Goal: Obtain resource: Obtain resource

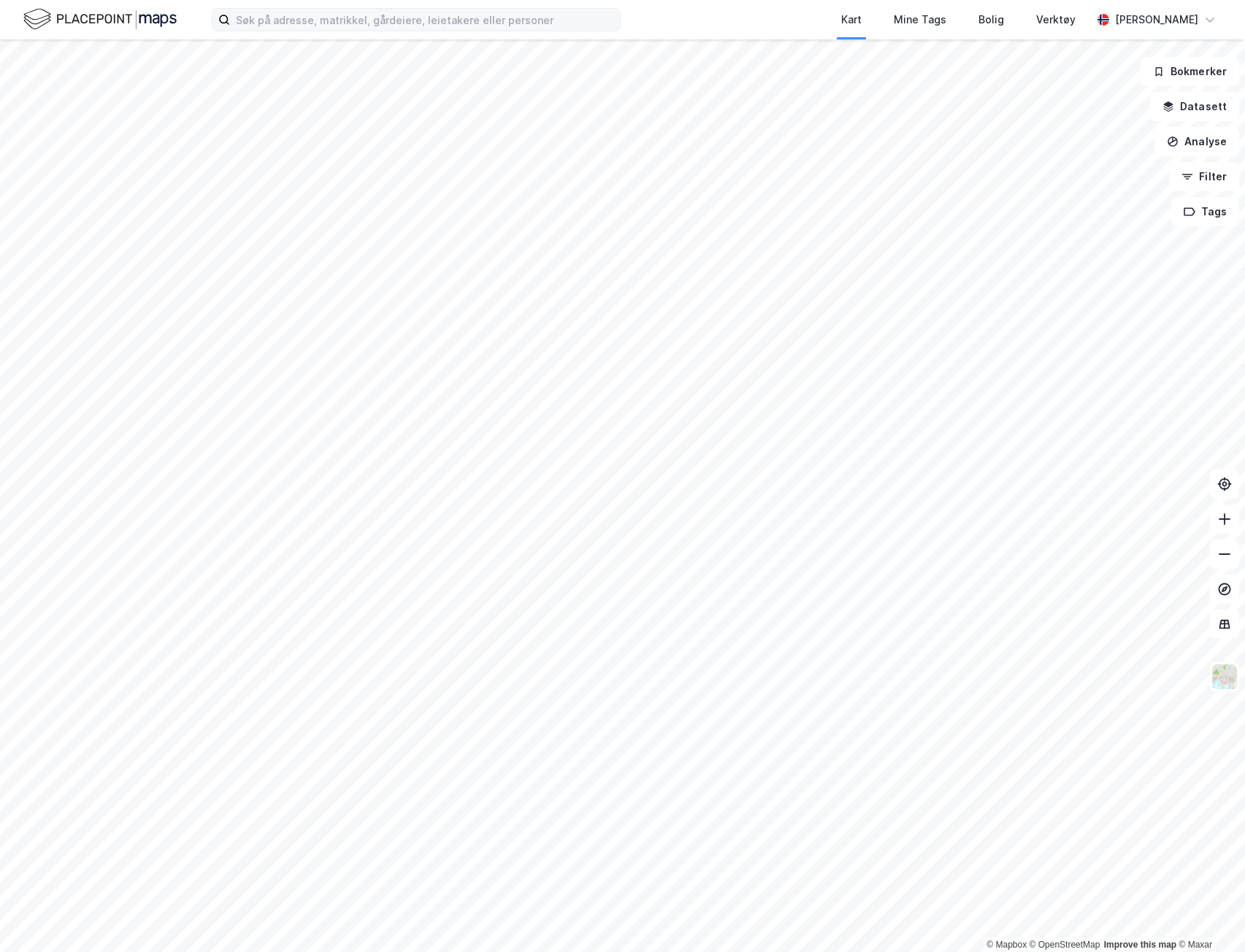
click at [338, 31] on label at bounding box center [415, 20] width 409 height 23
click at [338, 31] on input at bounding box center [425, 20] width 390 height 22
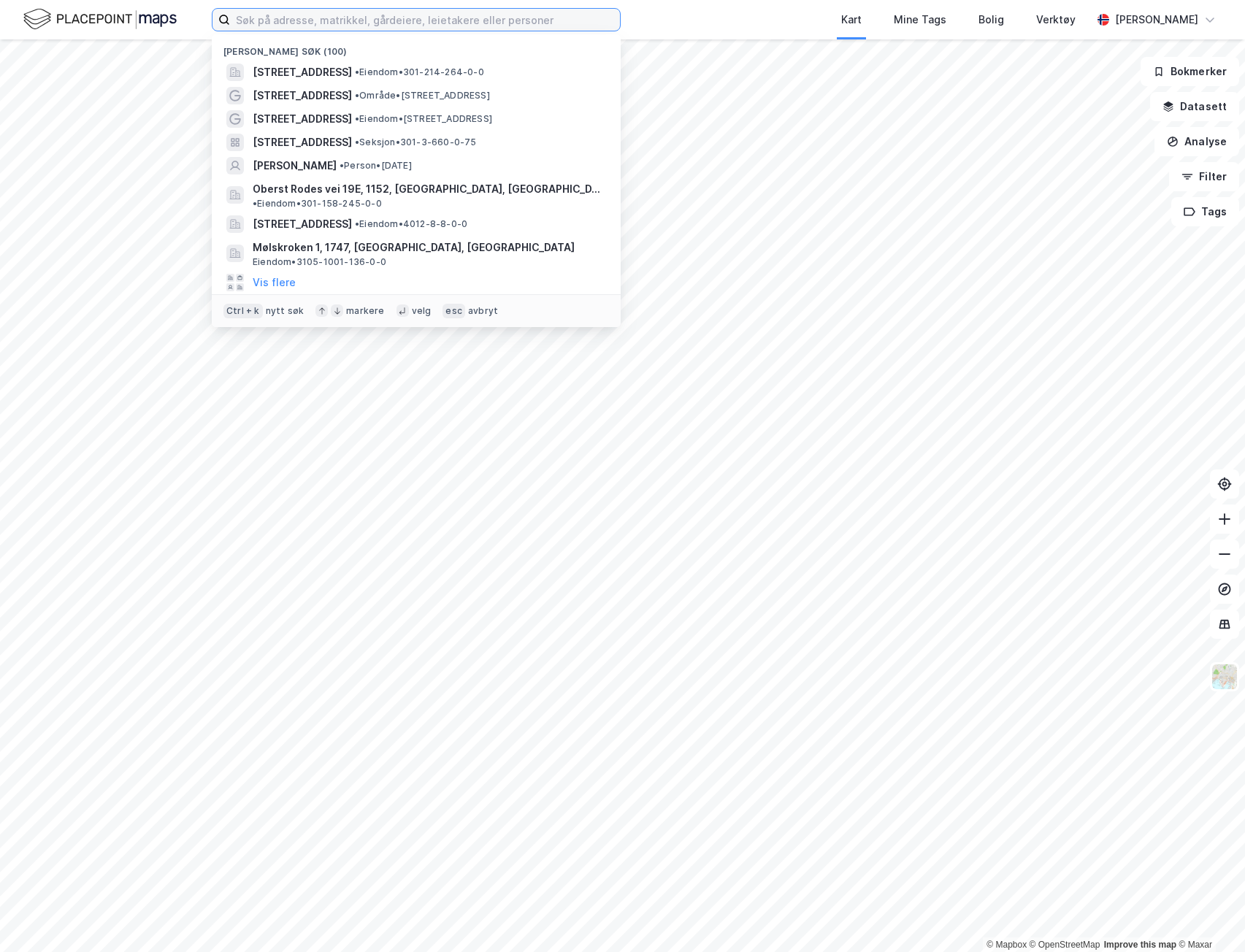
click at [287, 19] on input at bounding box center [425, 20] width 390 height 22
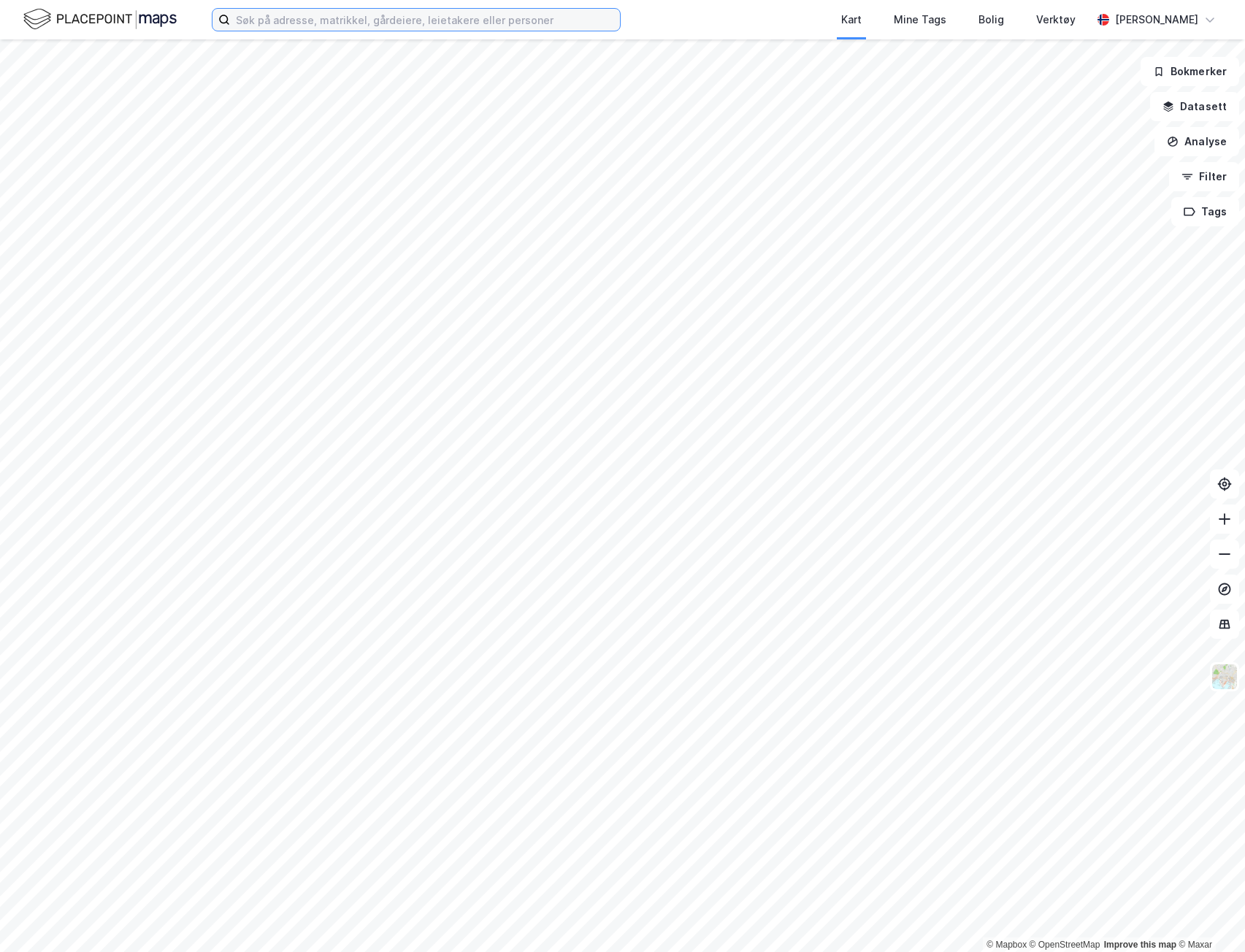
click at [363, 21] on input at bounding box center [425, 20] width 390 height 22
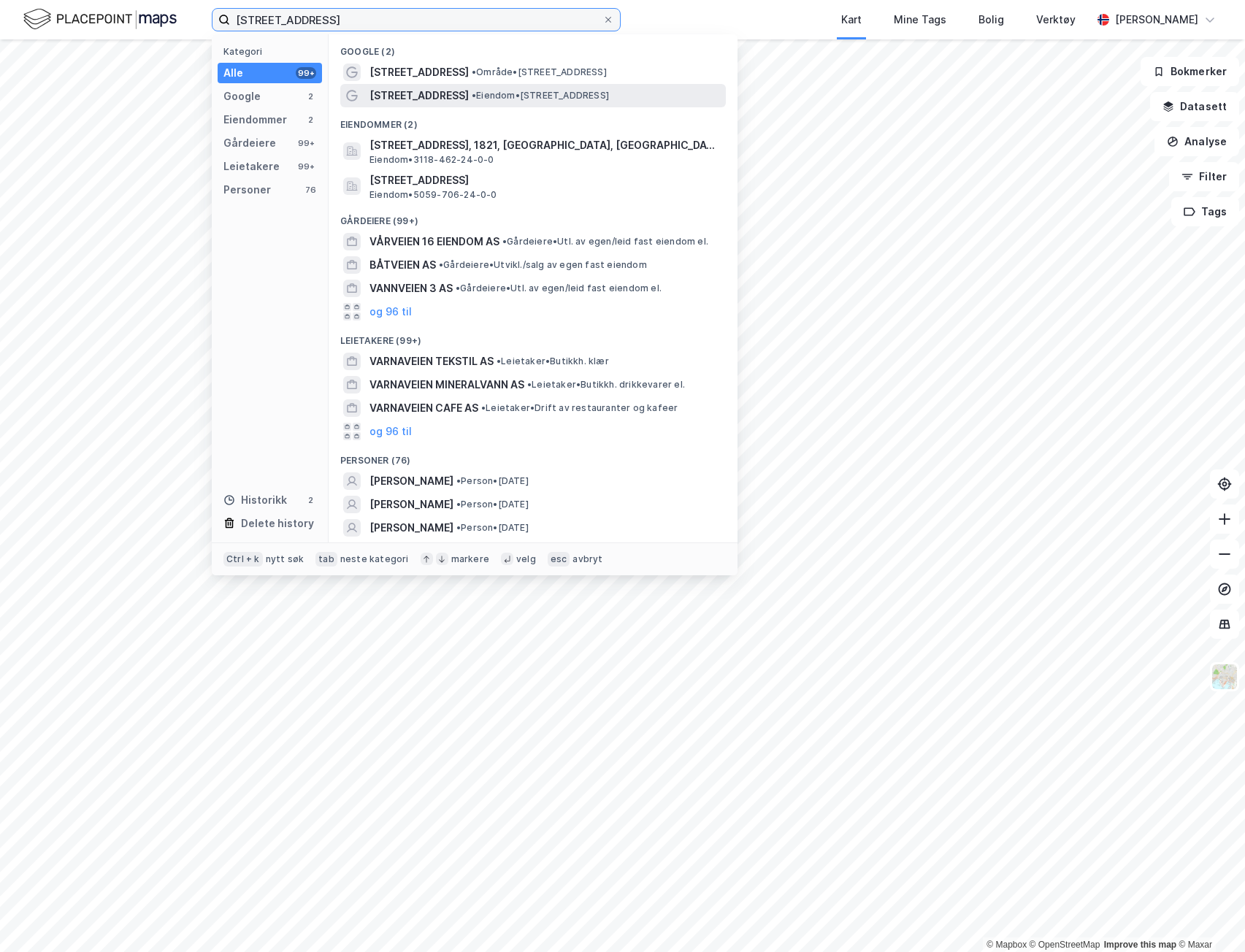
type input "[STREET_ADDRESS]"
click at [438, 95] on span "[STREET_ADDRESS]" at bounding box center [419, 95] width 99 height 17
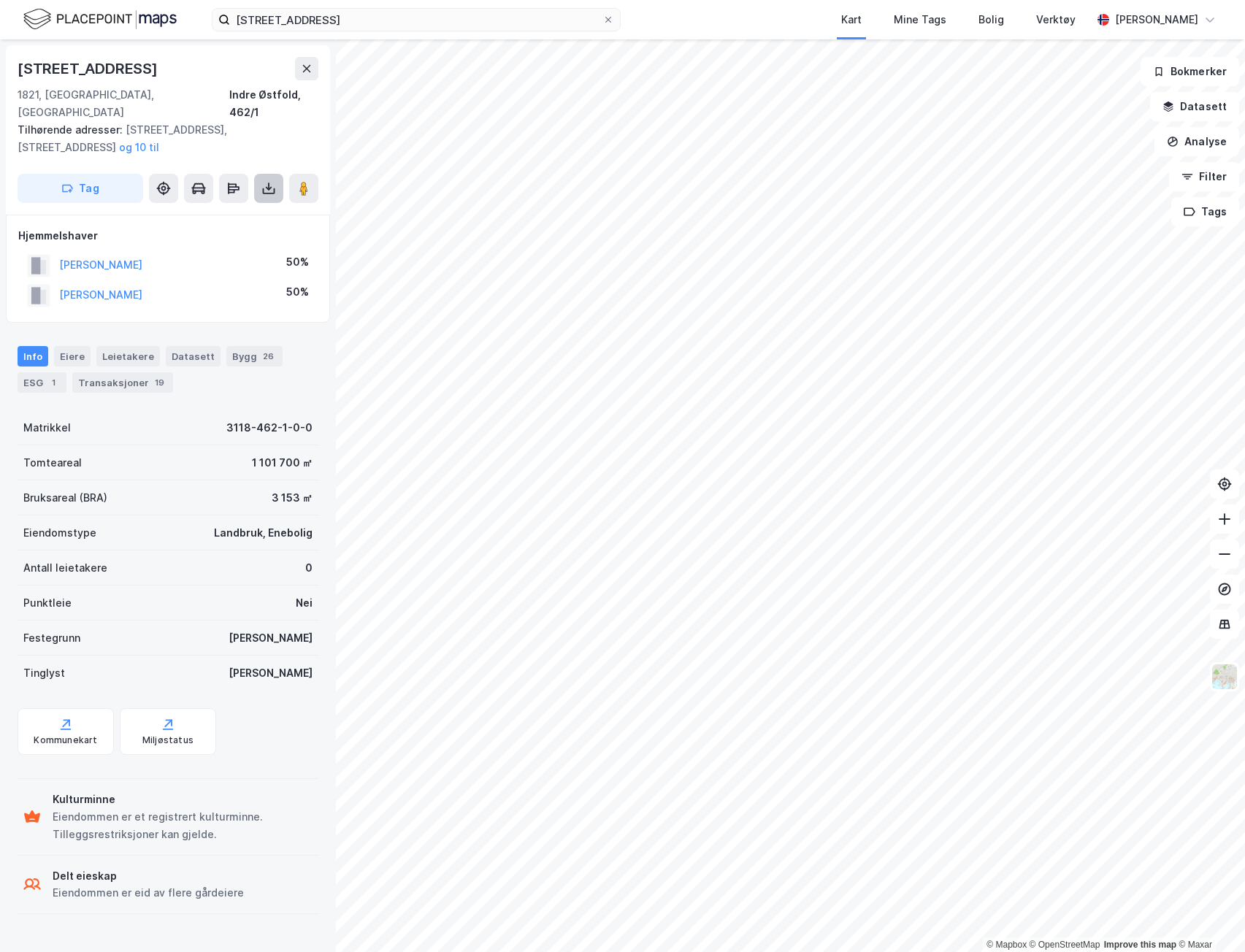
click at [267, 187] on icon at bounding box center [268, 188] width 6 height 3
click at [221, 211] on div "Last ned grunnbok" at bounding box center [196, 217] width 85 height 12
